Goal: Task Accomplishment & Management: Use online tool/utility

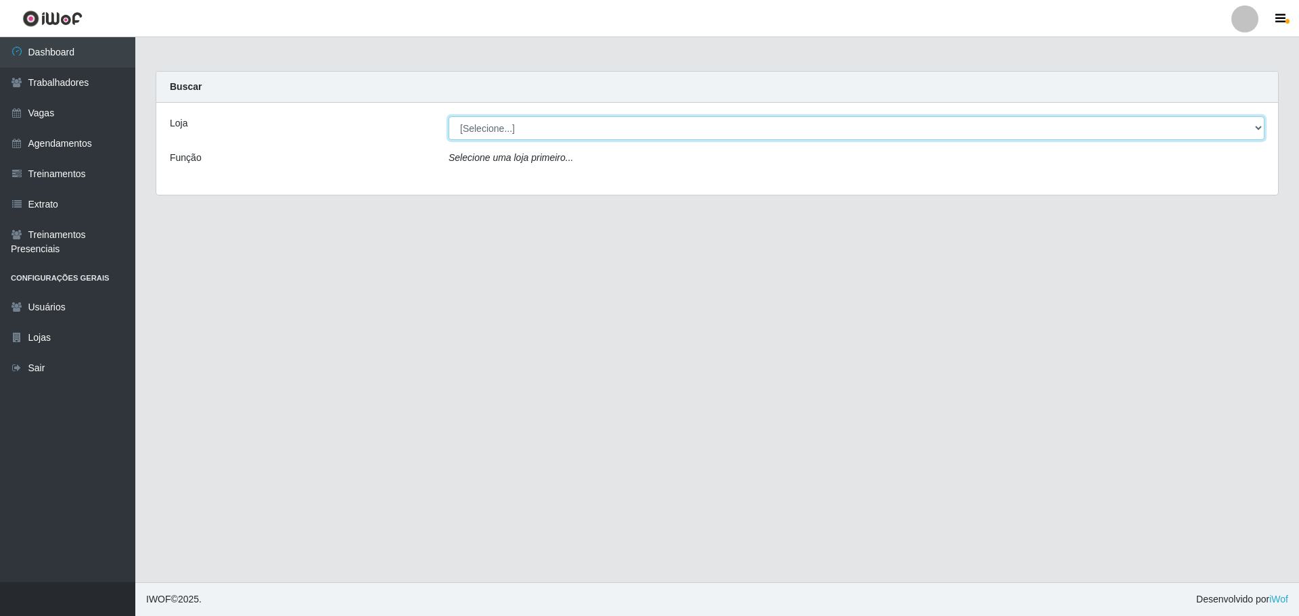
click at [592, 121] on select "[Selecione...] O ROSÁRIO ALIMENTOS" at bounding box center [857, 128] width 816 height 24
select select "349"
click at [449, 116] on select "[Selecione...] O ROSÁRIO ALIMENTOS" at bounding box center [857, 128] width 816 height 24
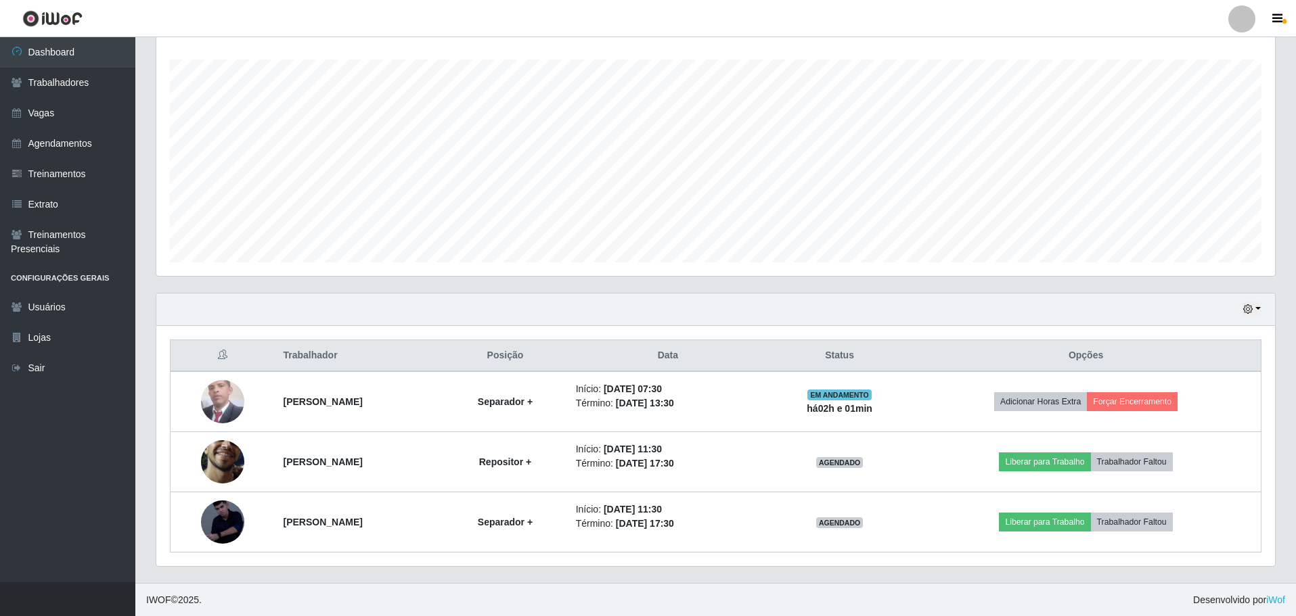
scroll to position [222, 0]
click at [1256, 317] on div "Hoje 1 dia 3 dias 1 Semana Não encerrados" at bounding box center [715, 309] width 1118 height 32
click at [1256, 313] on button "button" at bounding box center [1251, 309] width 19 height 16
click at [1187, 440] on button "Não encerrados" at bounding box center [1207, 446] width 107 height 28
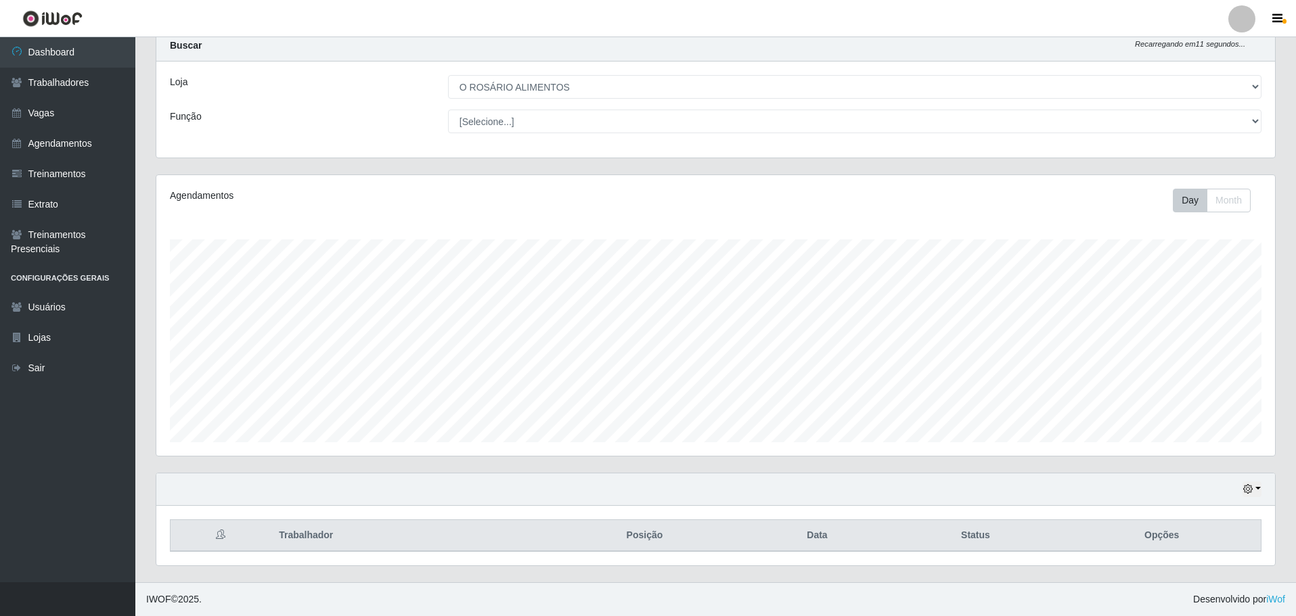
scroll to position [101, 0]
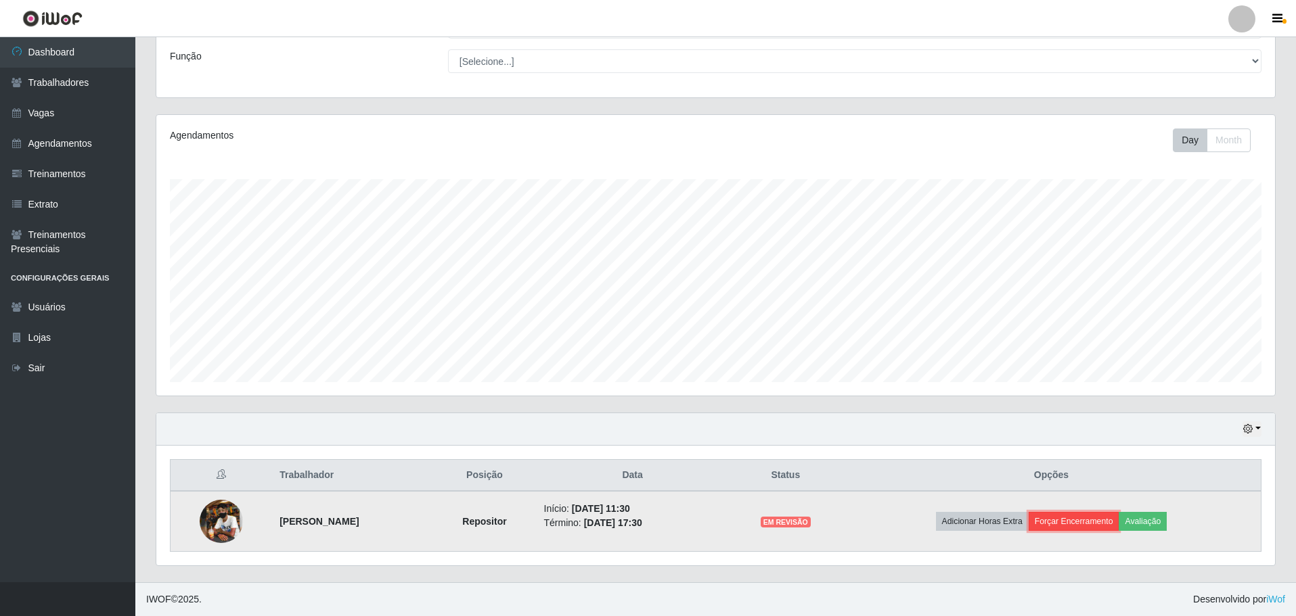
click at [1099, 526] on button "Forçar Encerramento" at bounding box center [1073, 521] width 91 height 19
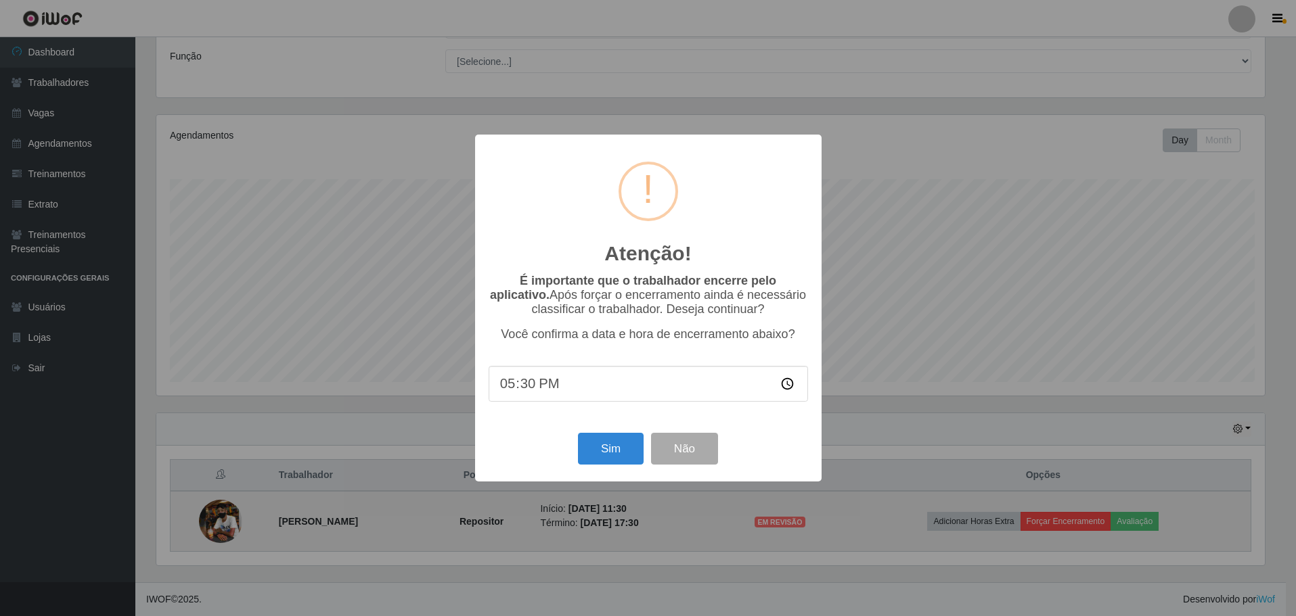
scroll to position [281, 1112]
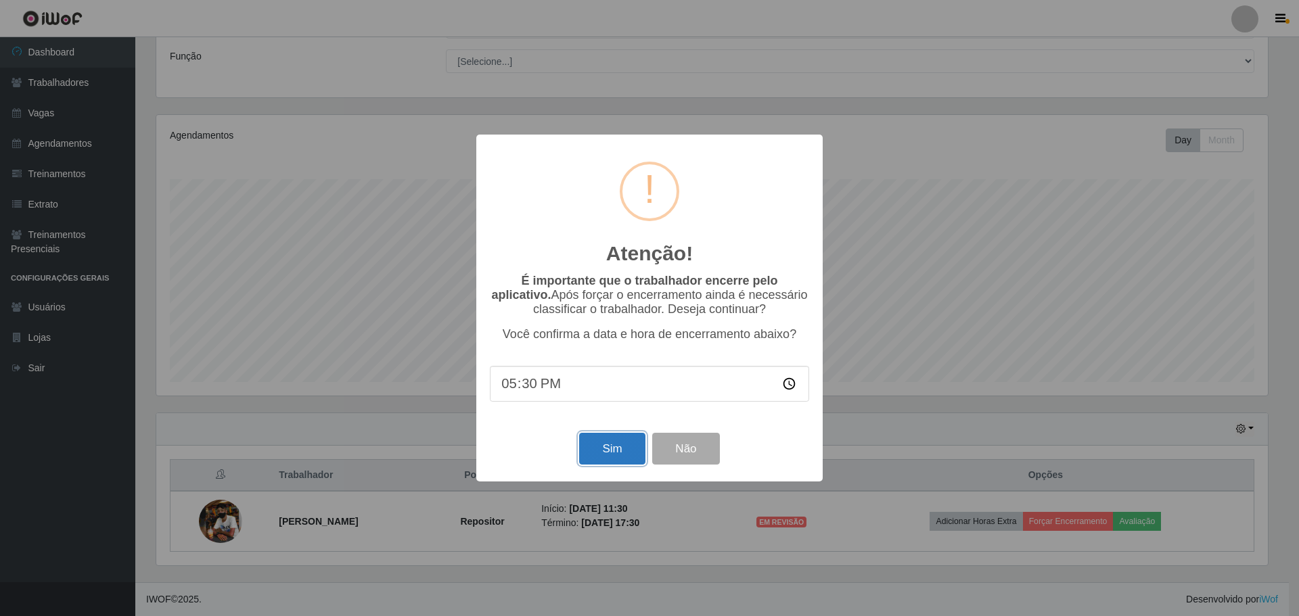
click at [584, 458] on button "Sim" at bounding box center [612, 449] width 66 height 32
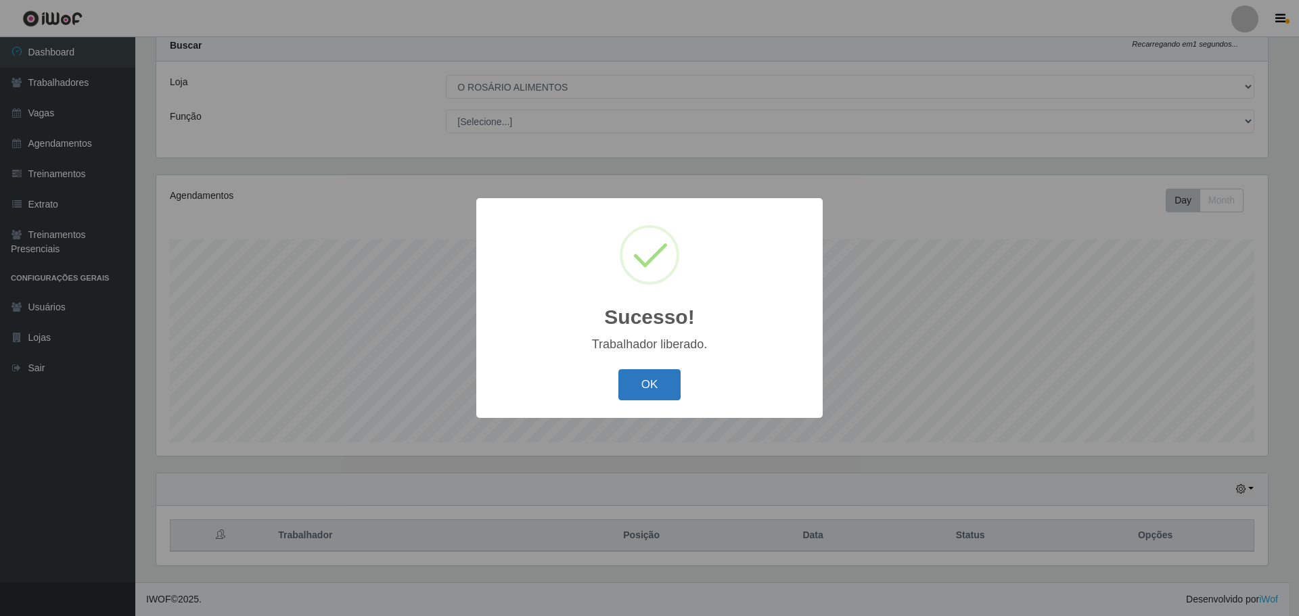
click at [630, 376] on button "OK" at bounding box center [649, 385] width 63 height 32
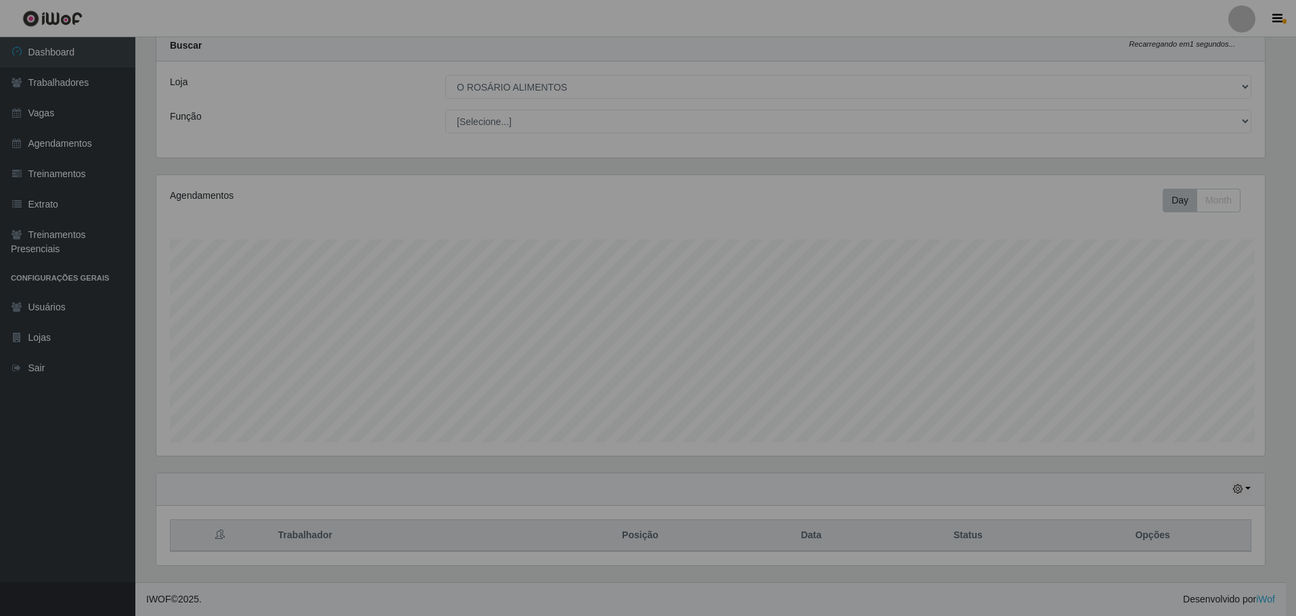
scroll to position [281, 1118]
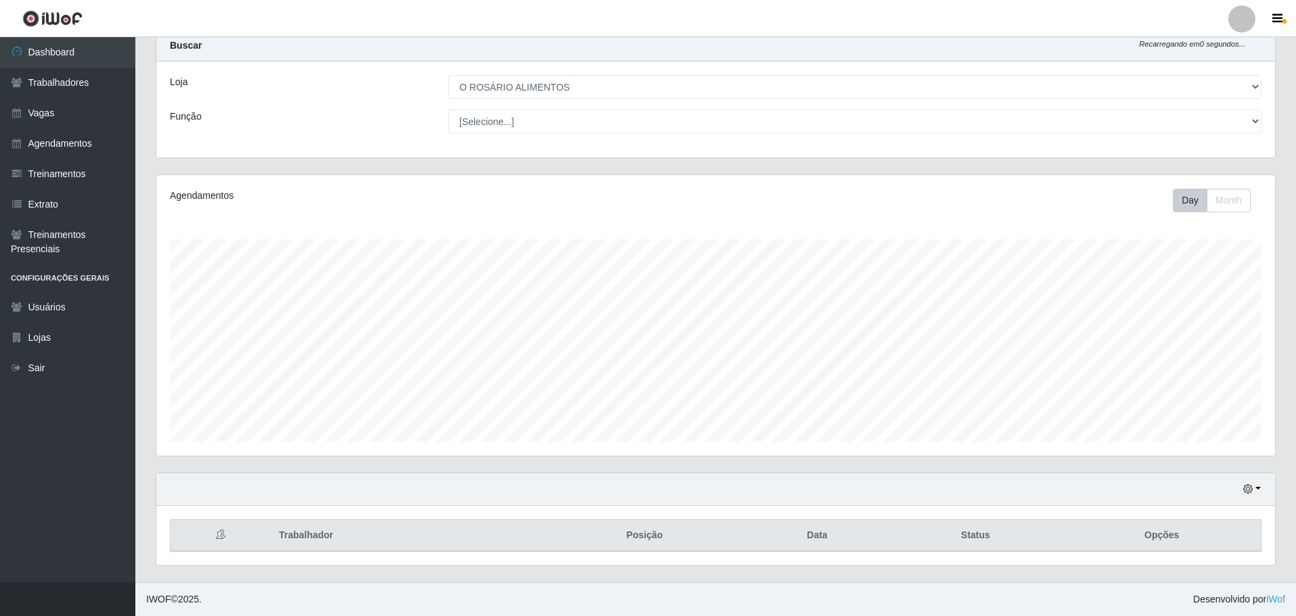
click at [1264, 487] on div "Hoje 1 dia 3 dias 1 Semana Não encerrados" at bounding box center [715, 490] width 1118 height 32
click at [1259, 491] on button "button" at bounding box center [1251, 490] width 19 height 16
click at [1219, 357] on button "Hoje" at bounding box center [1207, 354] width 107 height 28
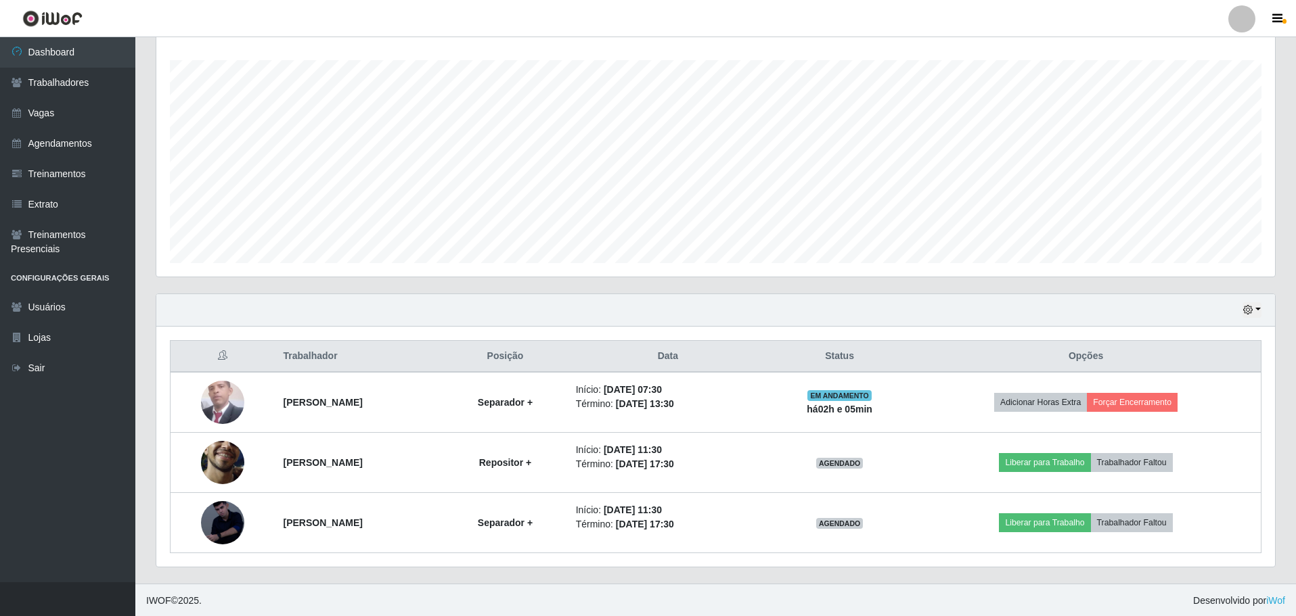
scroll to position [222, 0]
